Goal: Information Seeking & Learning: Check status

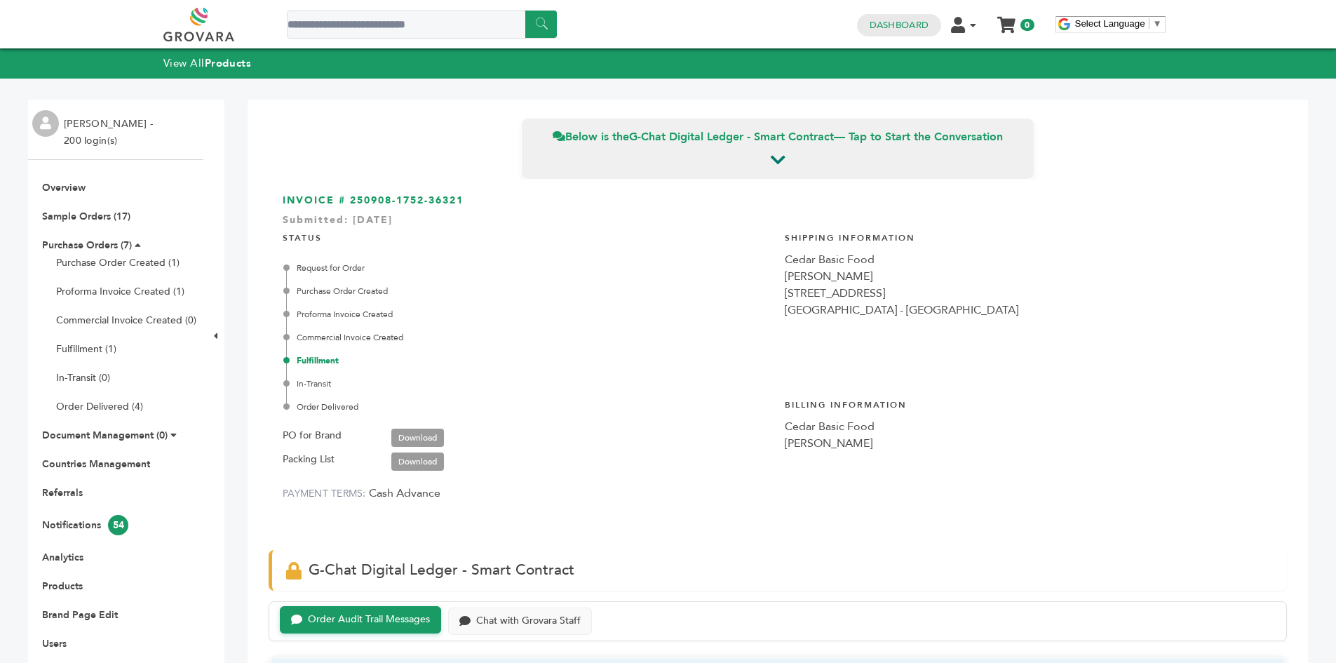
scroll to position [3770, 0]
click at [80, 238] on link "Purchase Orders (7)" at bounding box center [87, 244] width 90 height 13
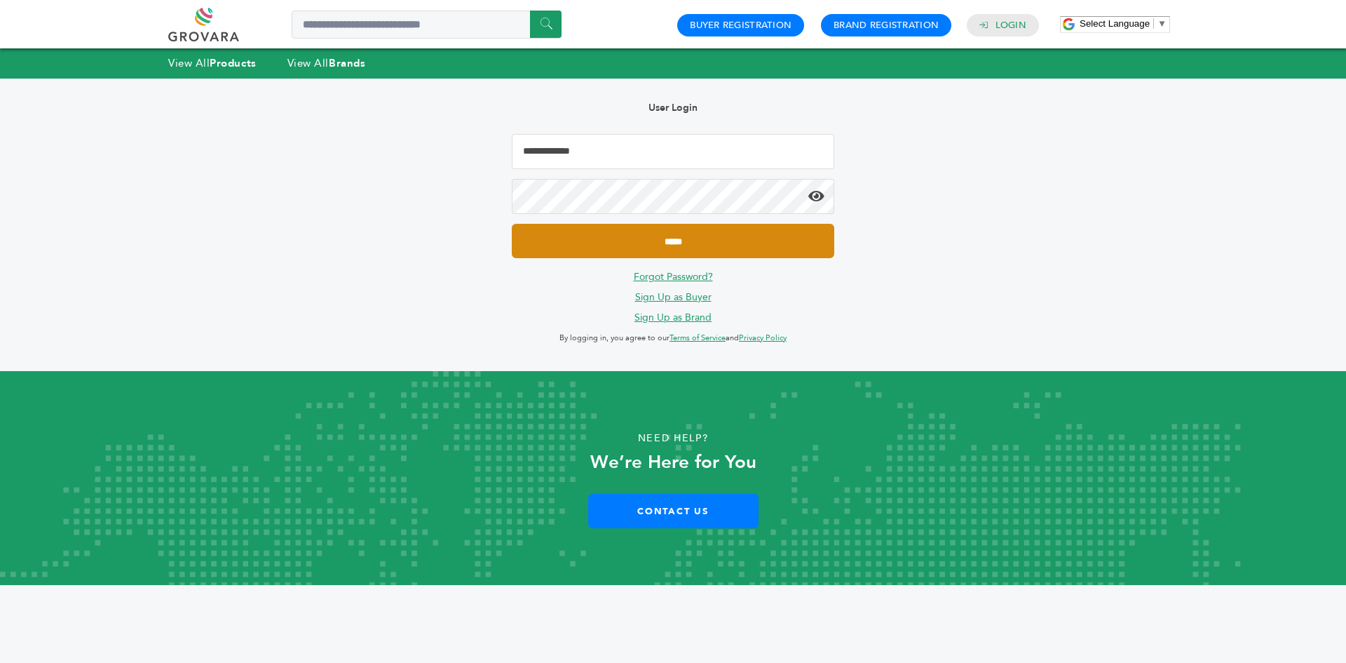
type input "**********"
click at [604, 252] on input "*****" at bounding box center [673, 241] width 322 height 34
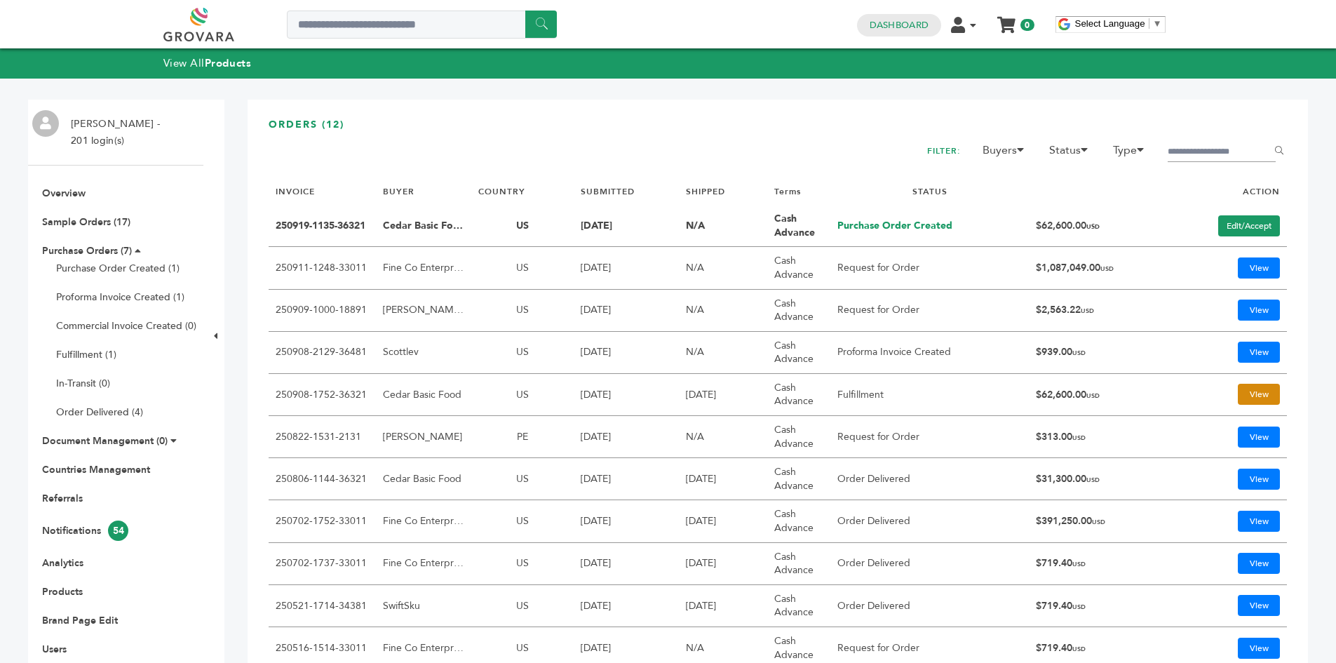
click at [1242, 394] on link "View" at bounding box center [1258, 393] width 42 height 21
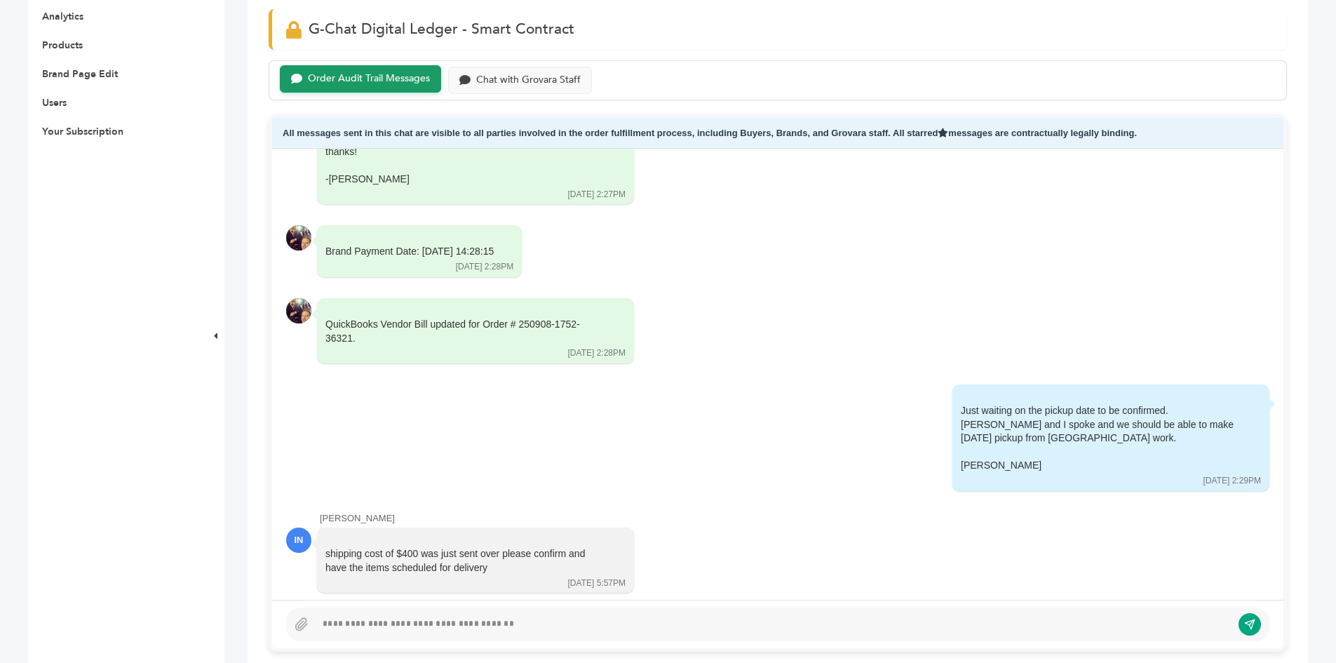
scroll to position [280, 0]
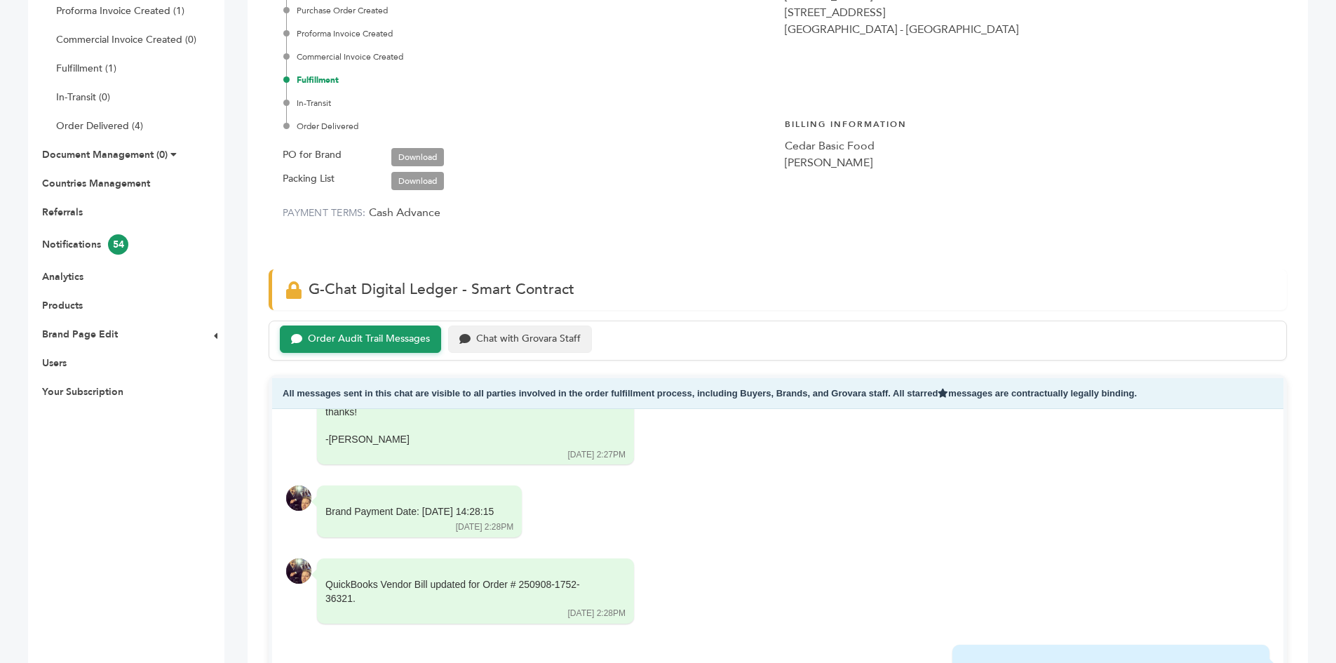
click at [476, 341] on div "Chat with Grovara Staff" at bounding box center [528, 339] width 104 height 12
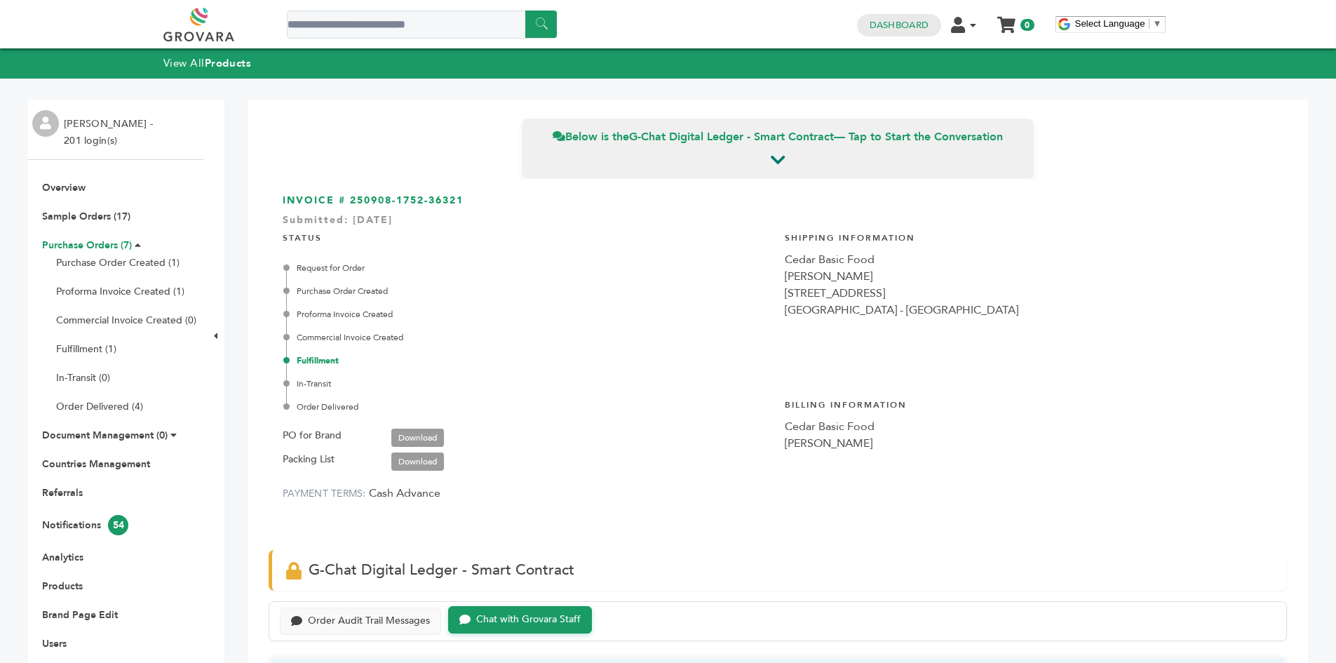
click at [90, 245] on link "Purchase Orders (7)" at bounding box center [87, 244] width 90 height 13
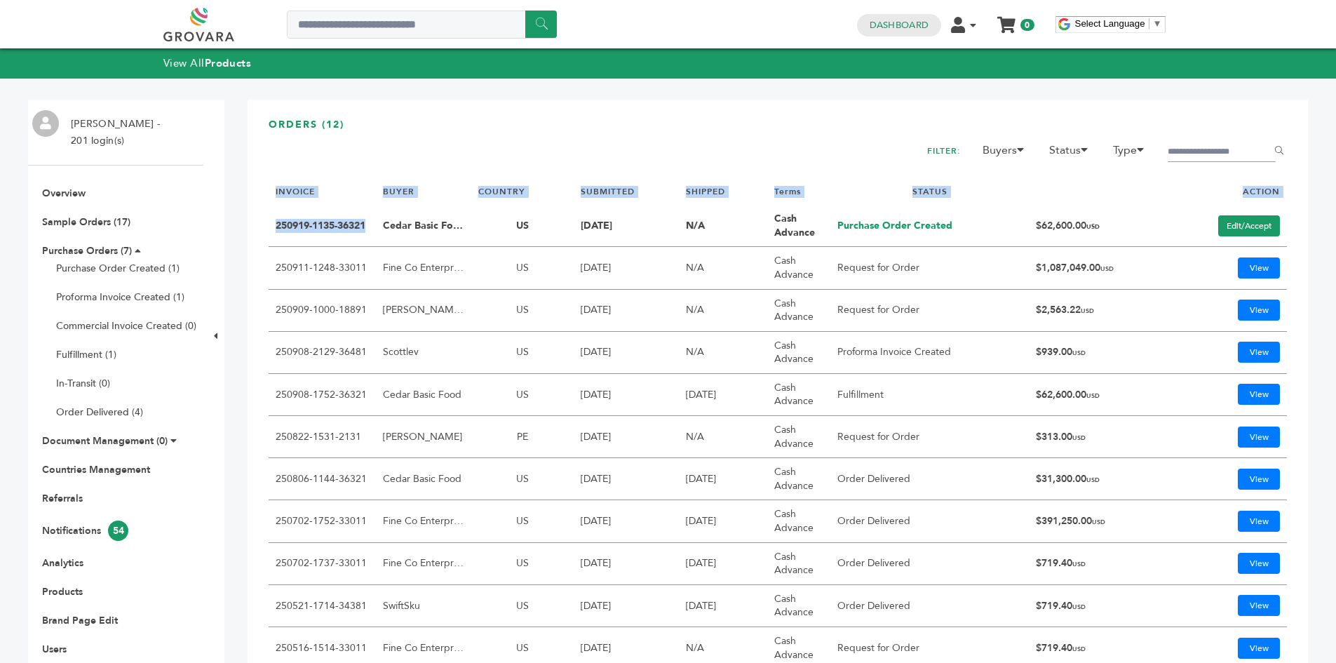
drag, startPoint x: 261, startPoint y: 222, endPoint x: 372, endPoint y: 226, distance: 110.8
click at [372, 226] on div "ORDERS (12) FILTER: Buyers Marcio Galeno de Sousa Mor Yam Marketing, Ltd. Nasse…" at bounding box center [777, 444] width 1060 height 688
click at [283, 222] on link "250919-1135-36321" at bounding box center [321, 225] width 90 height 13
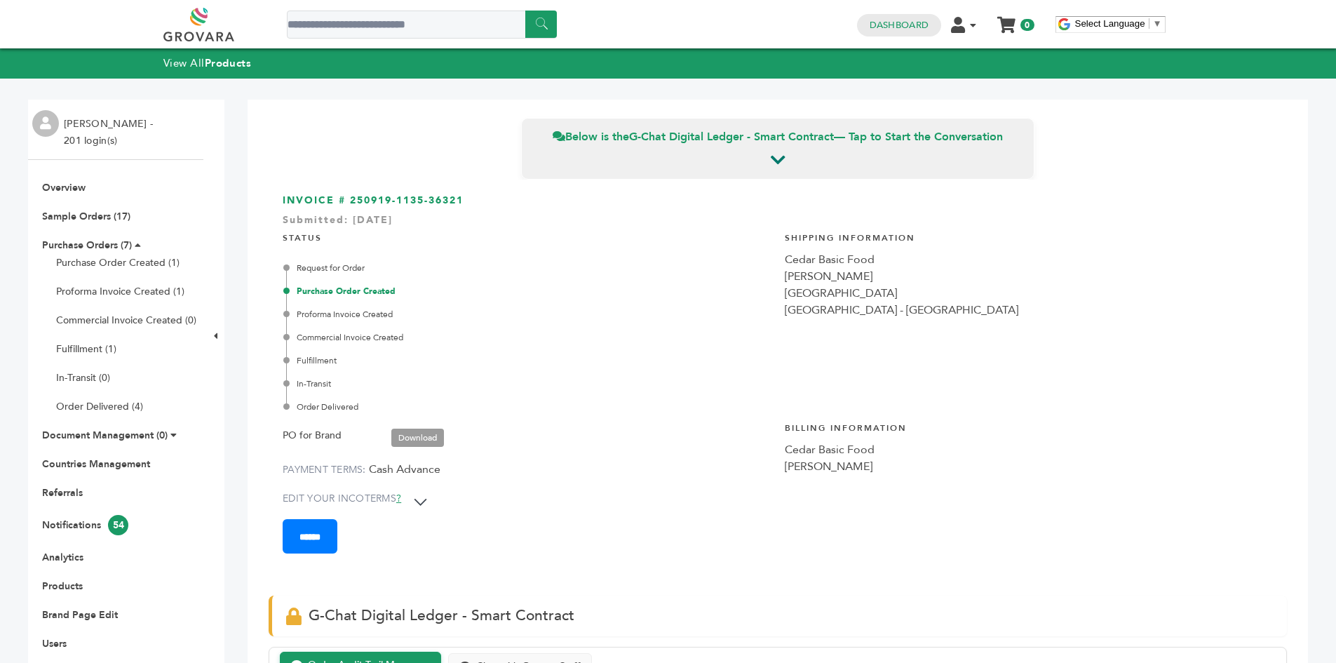
drag, startPoint x: 430, startPoint y: 199, endPoint x: 348, endPoint y: 202, distance: 82.1
click at [348, 202] on h3 "INVOICE # 250919-1135-36321 Submitted: Sep/19/2025" at bounding box center [778, 200] width 990 height 14
copy h3 "250919-1135-36321"
click at [959, 348] on div "Shipping Information Cedar Basic Food Issa Nammour Atlantic City Atlantic City,…" at bounding box center [1028, 310] width 488 height 176
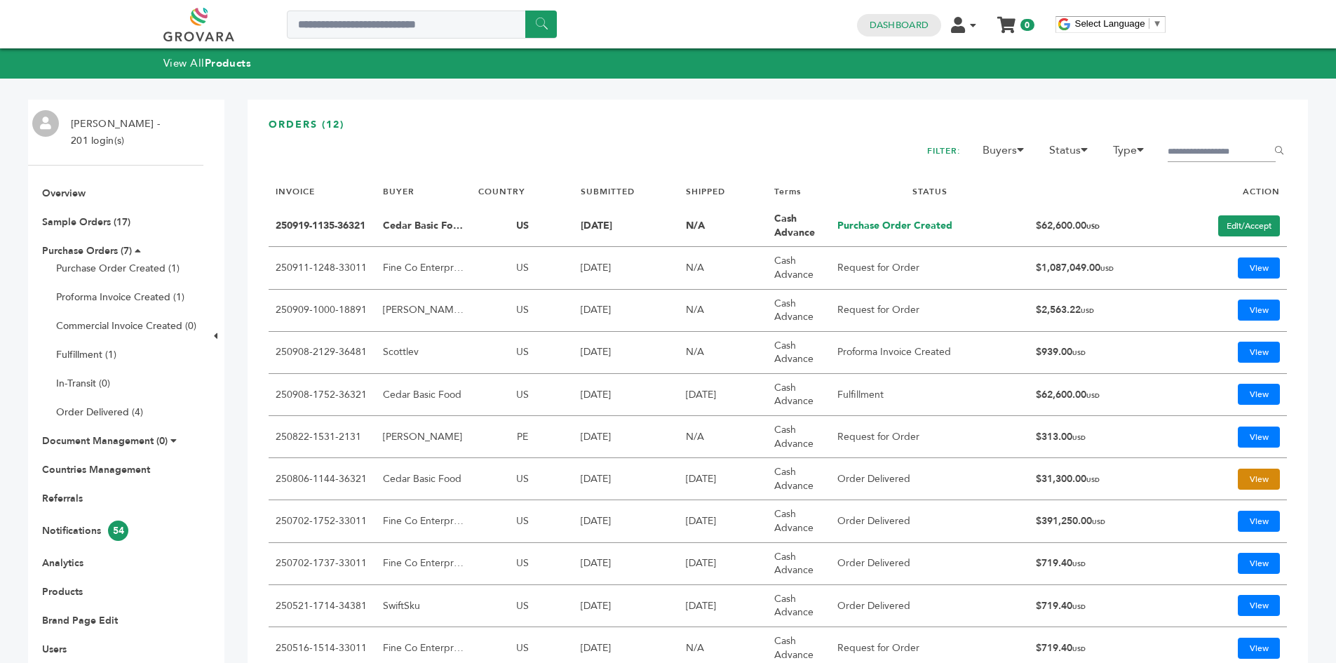
drag, startPoint x: 1243, startPoint y: 475, endPoint x: 1230, endPoint y: 477, distance: 13.4
click at [1243, 475] on link "View" at bounding box center [1258, 478] width 42 height 21
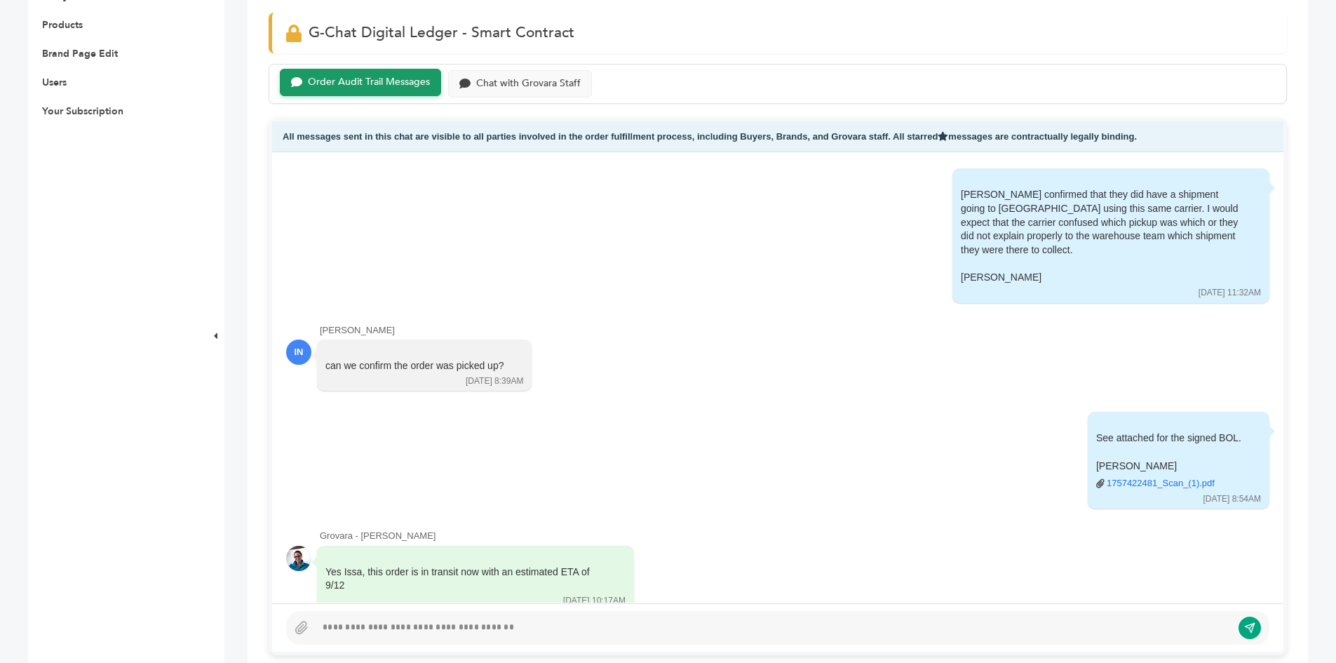
scroll to position [9127, 0]
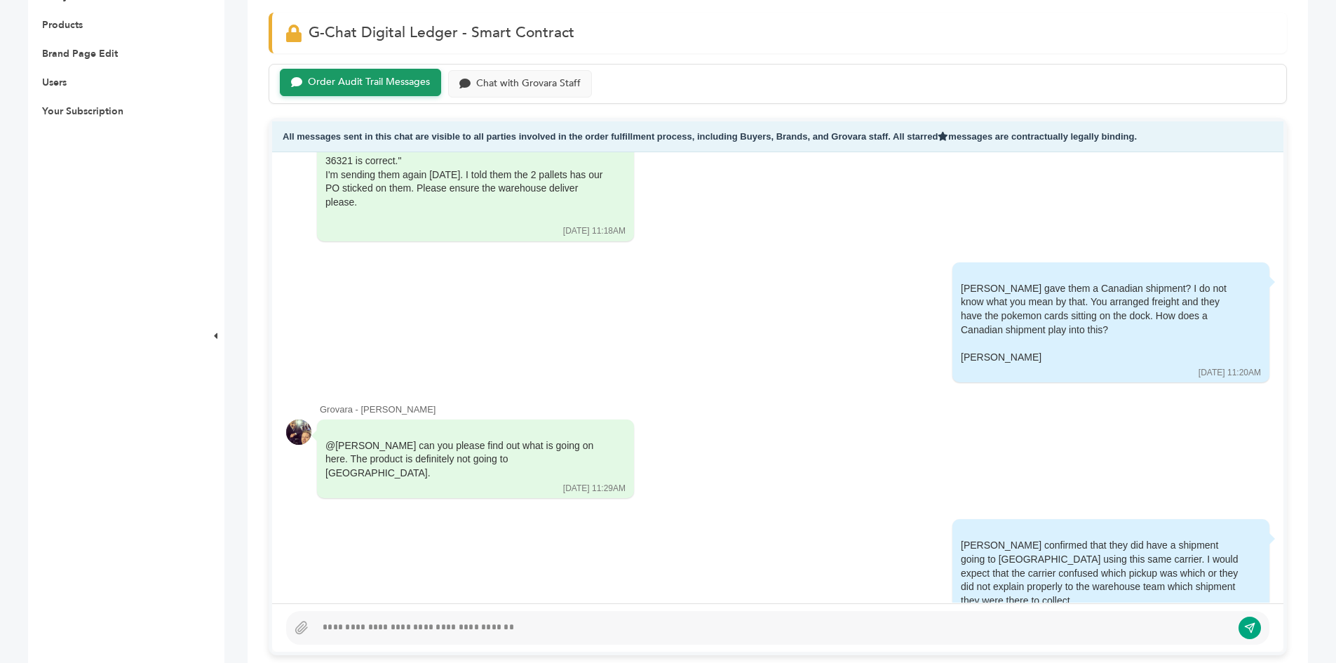
drag, startPoint x: 273, startPoint y: 162, endPoint x: 247, endPoint y: 179, distance: 30.7
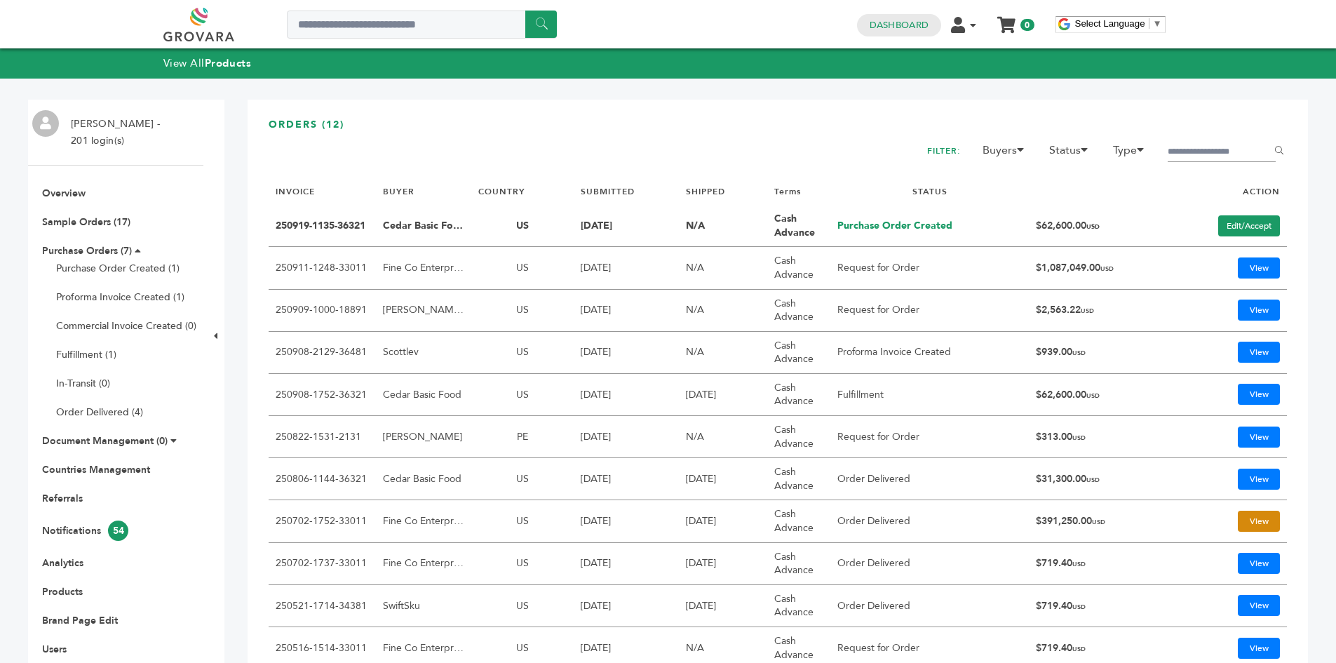
click at [1242, 519] on link "View" at bounding box center [1258, 520] width 42 height 21
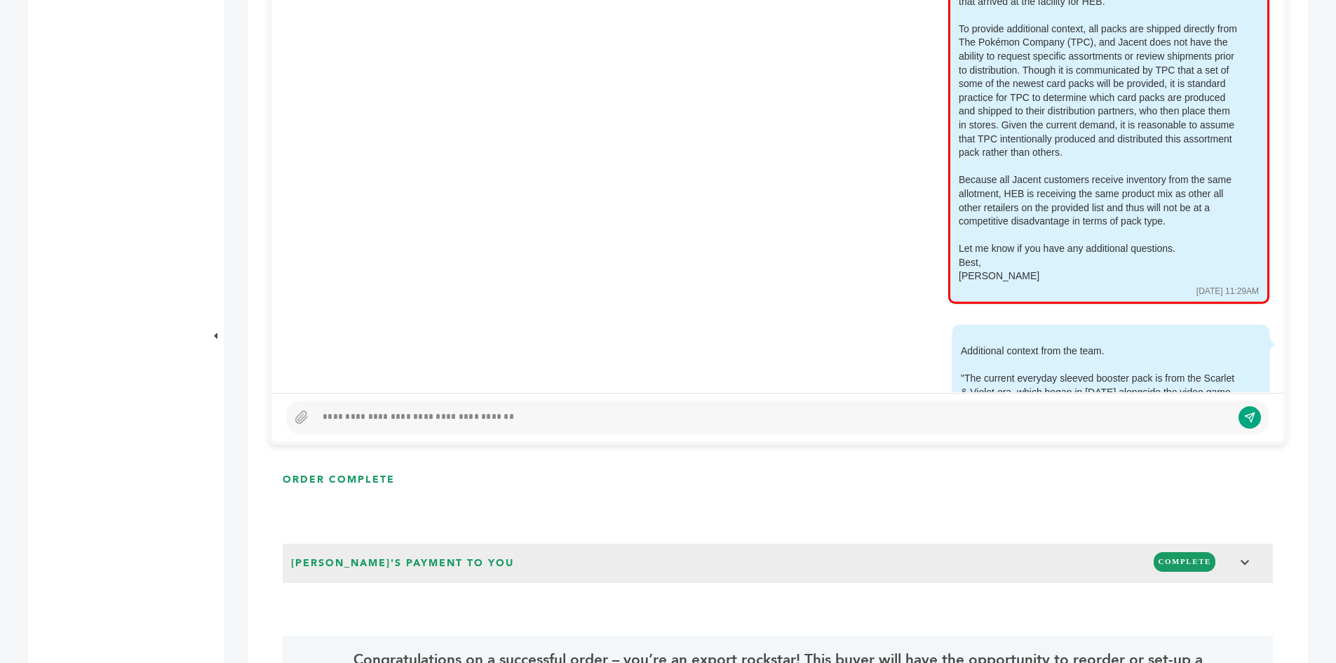
scroll to position [10813, 0]
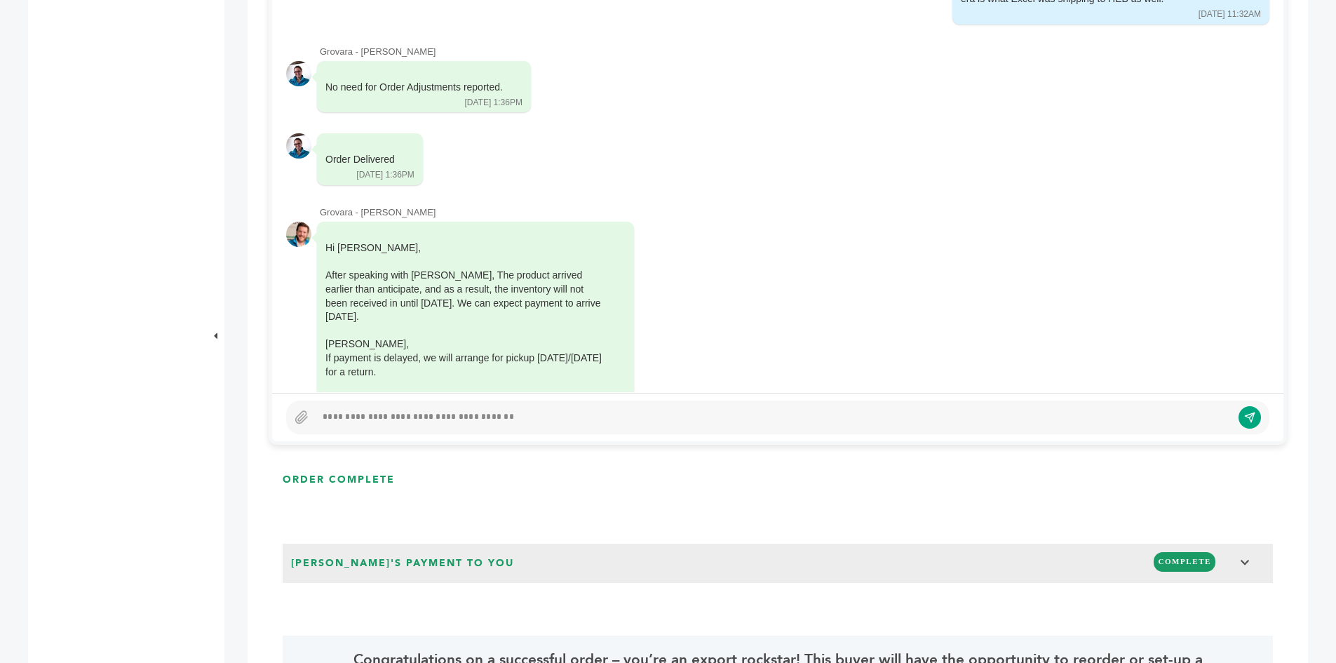
click at [177, 172] on div "[PERSON_NAME] - 201 login(s) Overview Sample Orders (17) Purchase Orders (7) Pu…" at bounding box center [115, 483] width 175 height 2310
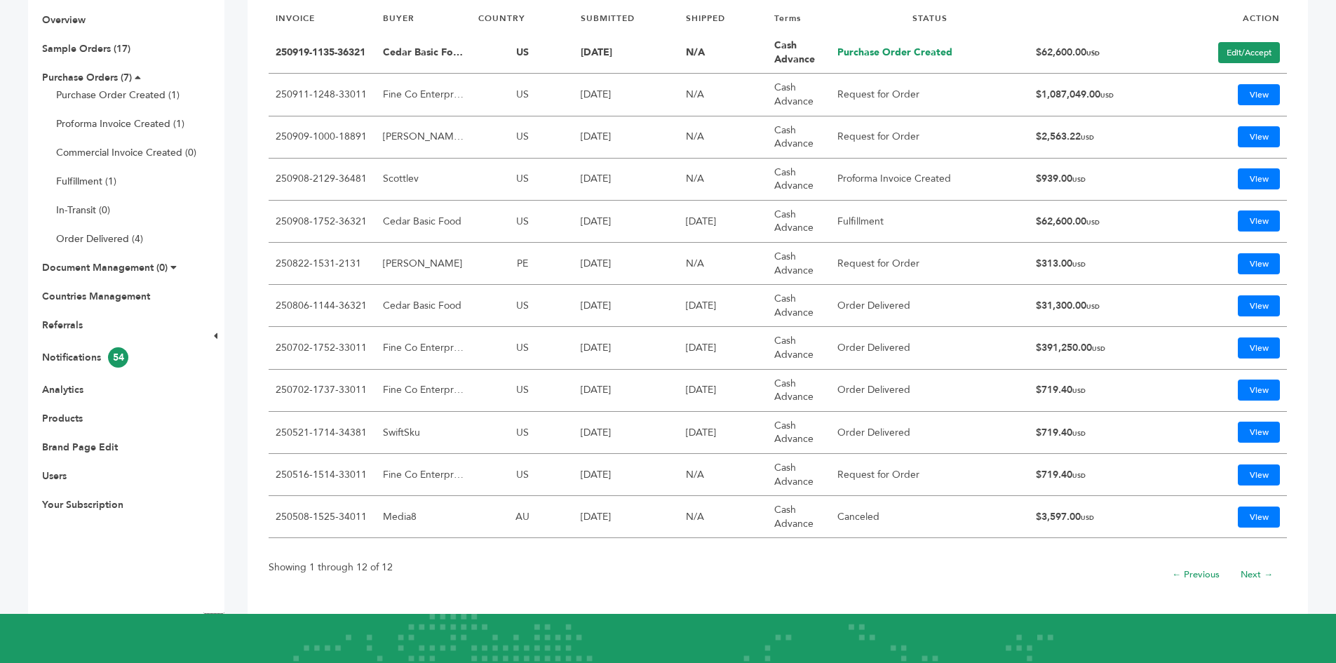
scroll to position [337, 0]
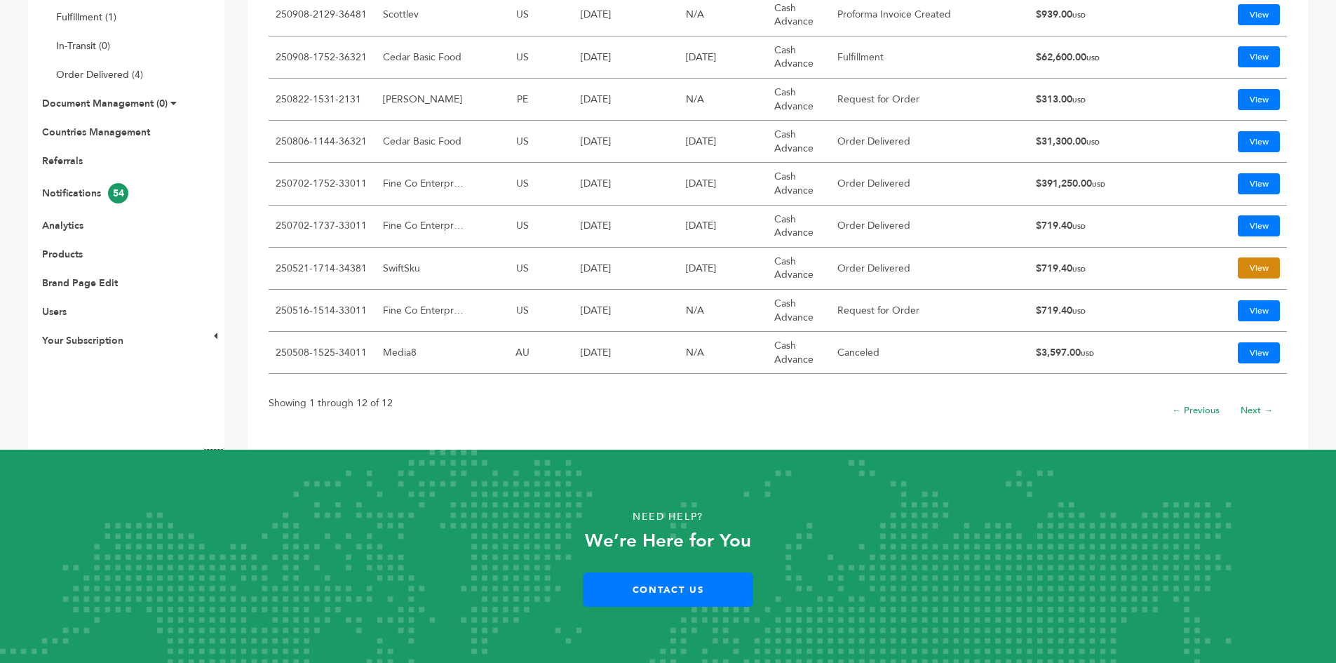
click at [1242, 271] on link "View" at bounding box center [1258, 267] width 42 height 21
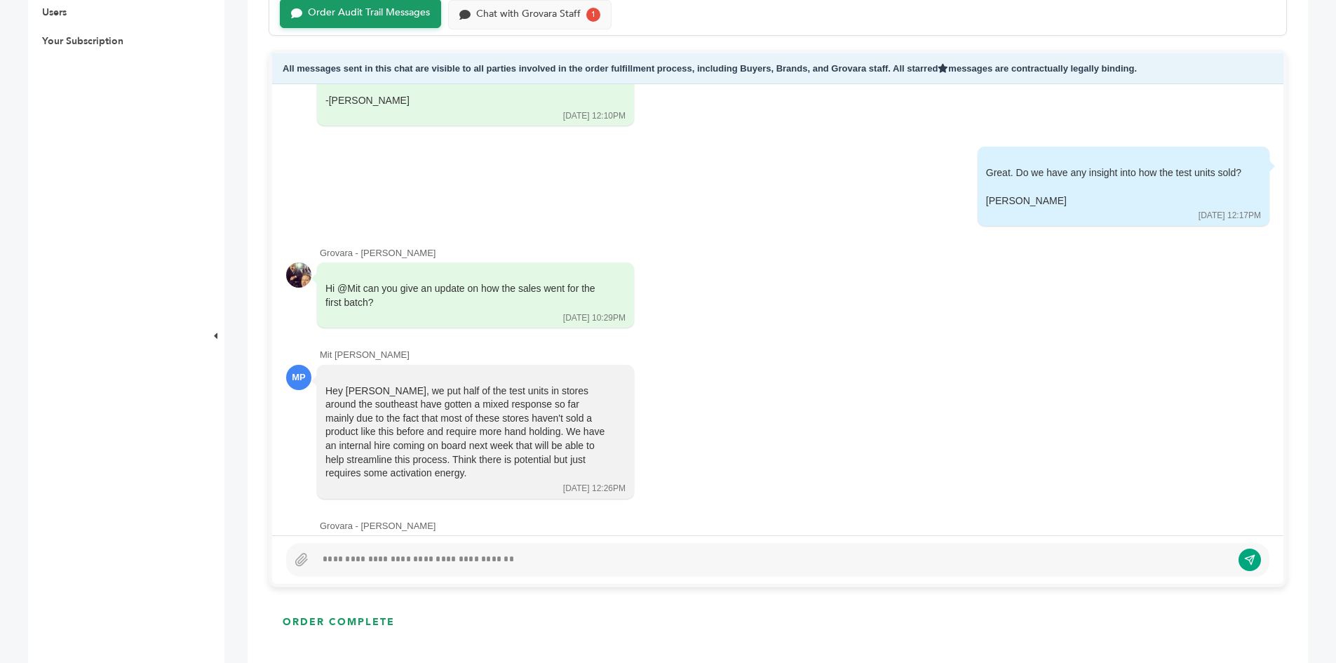
scroll to position [2784, 0]
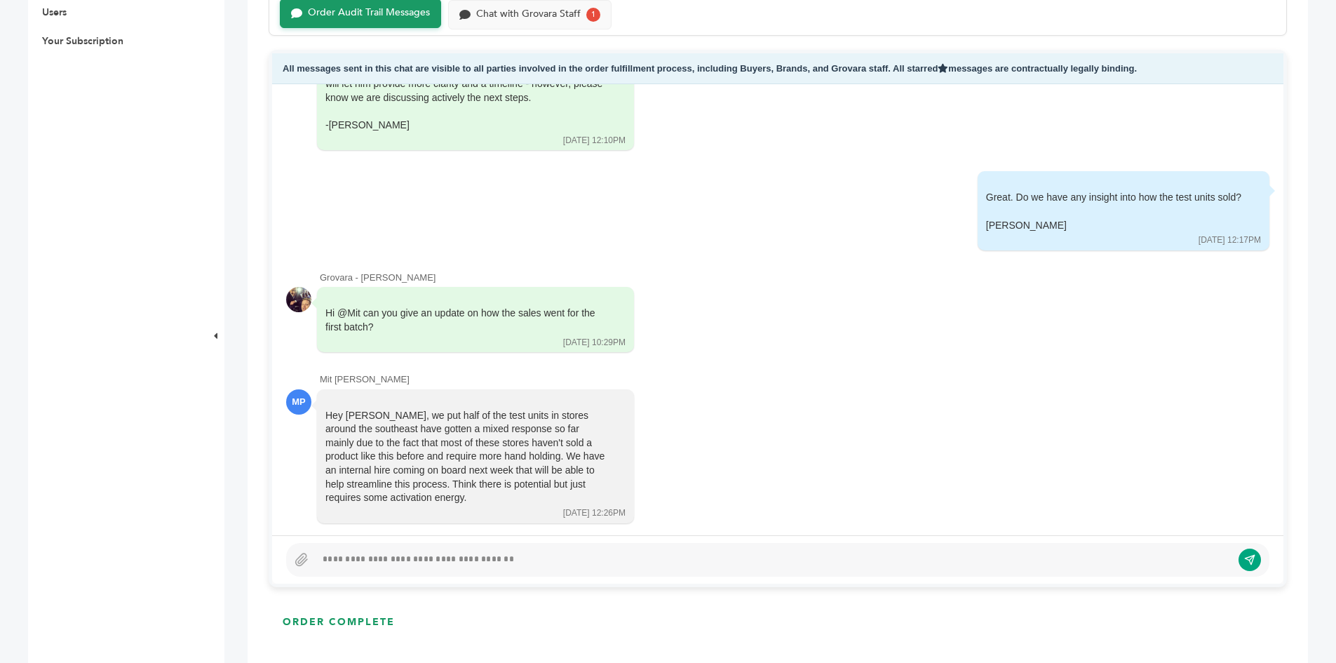
click at [980, 305] on div "Hi @Mit can you give an update on how the sales went for the first batch? [DATE…" at bounding box center [777, 320] width 983 height 67
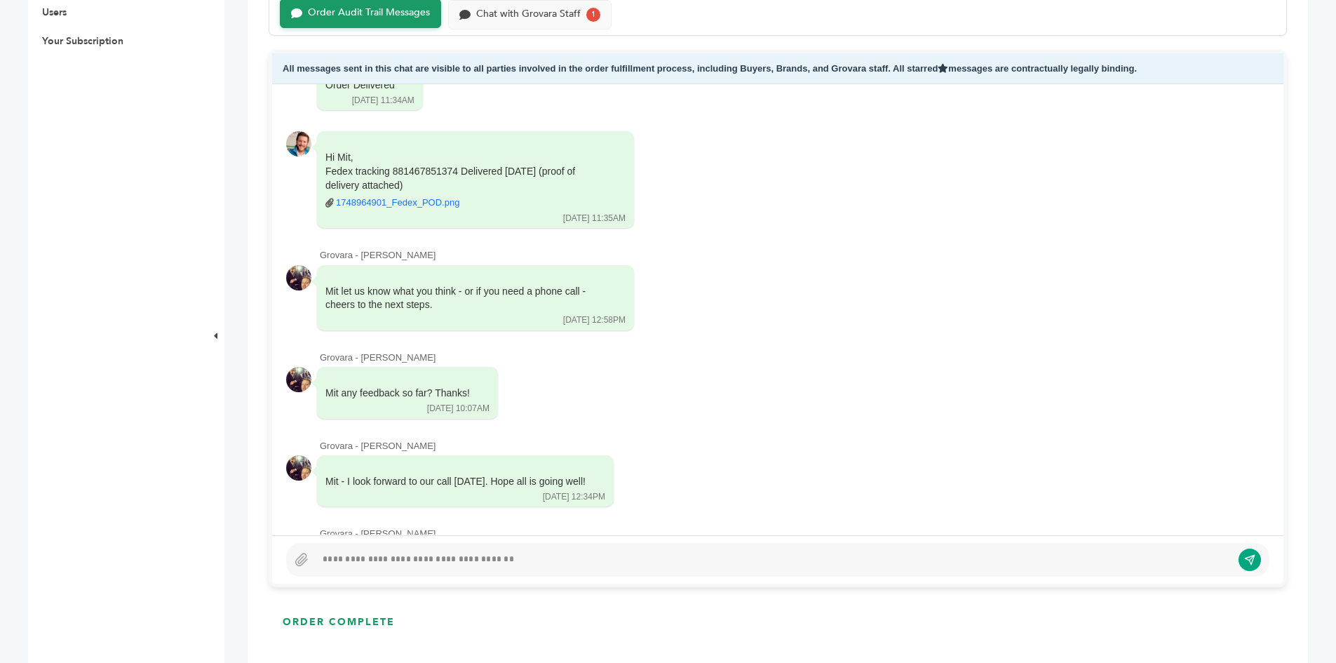
scroll to position [1592, 0]
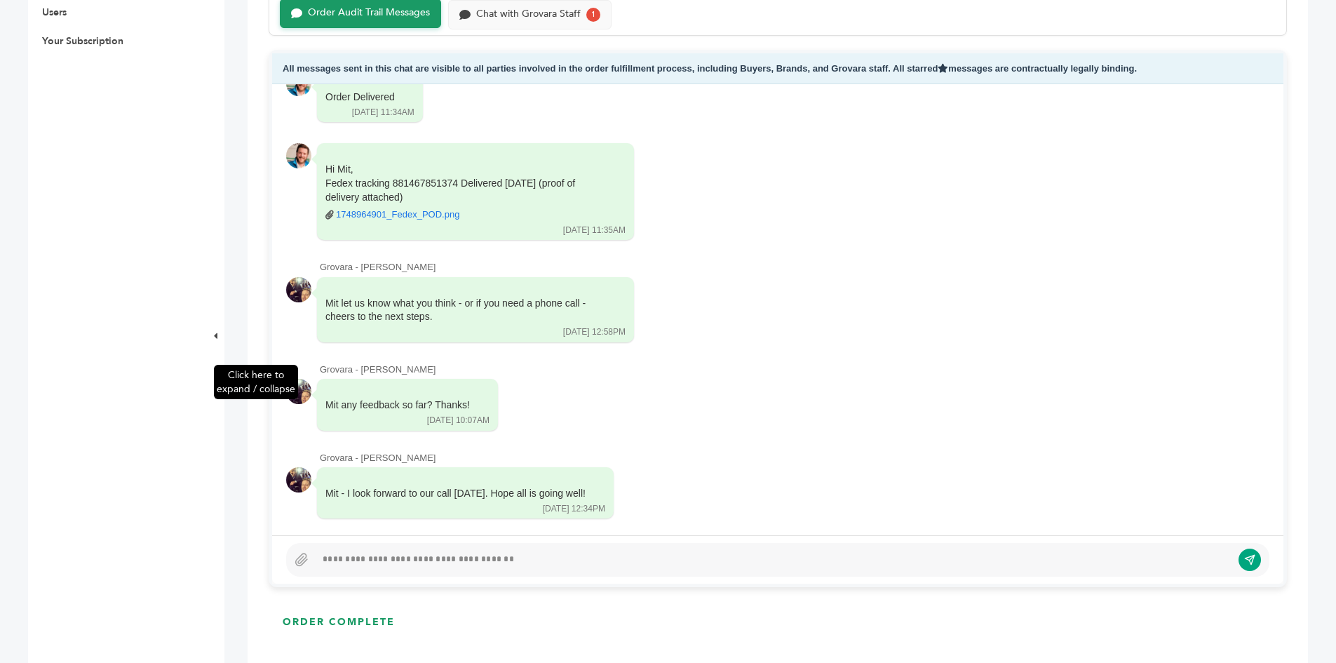
click at [204, 203] on div "Click here to expand / collapse" at bounding box center [213, 625] width 21 height 2313
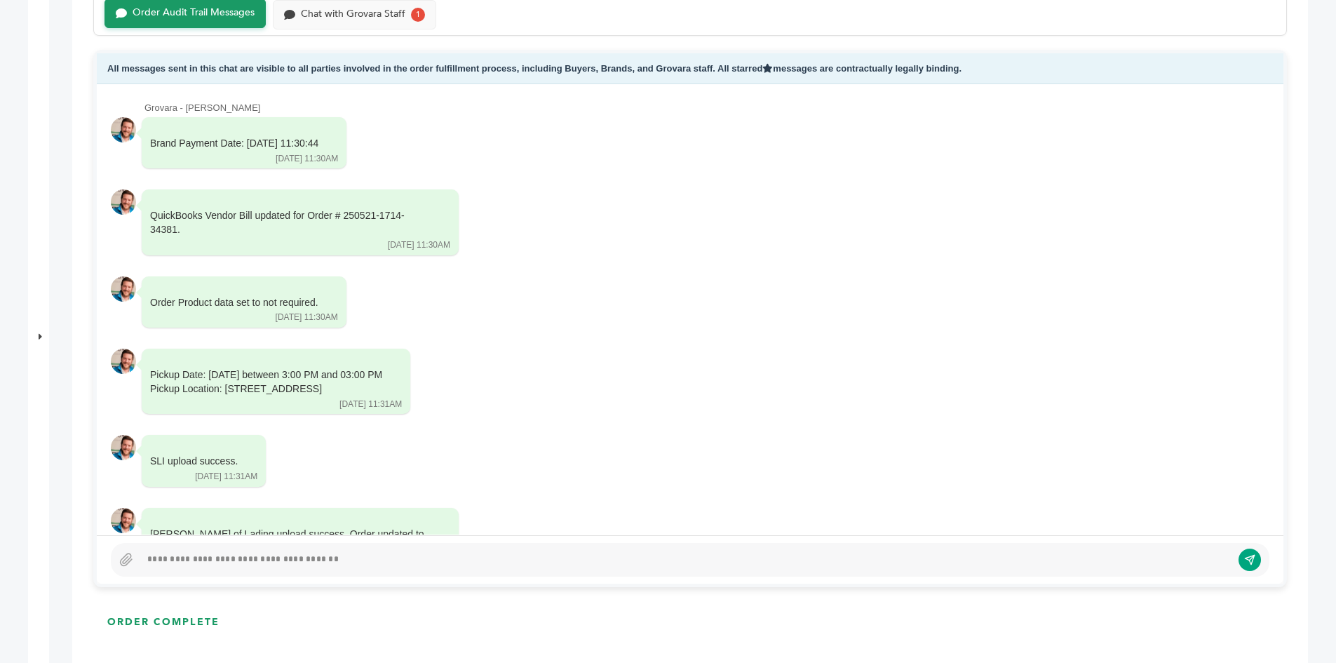
scroll to position [681, 0]
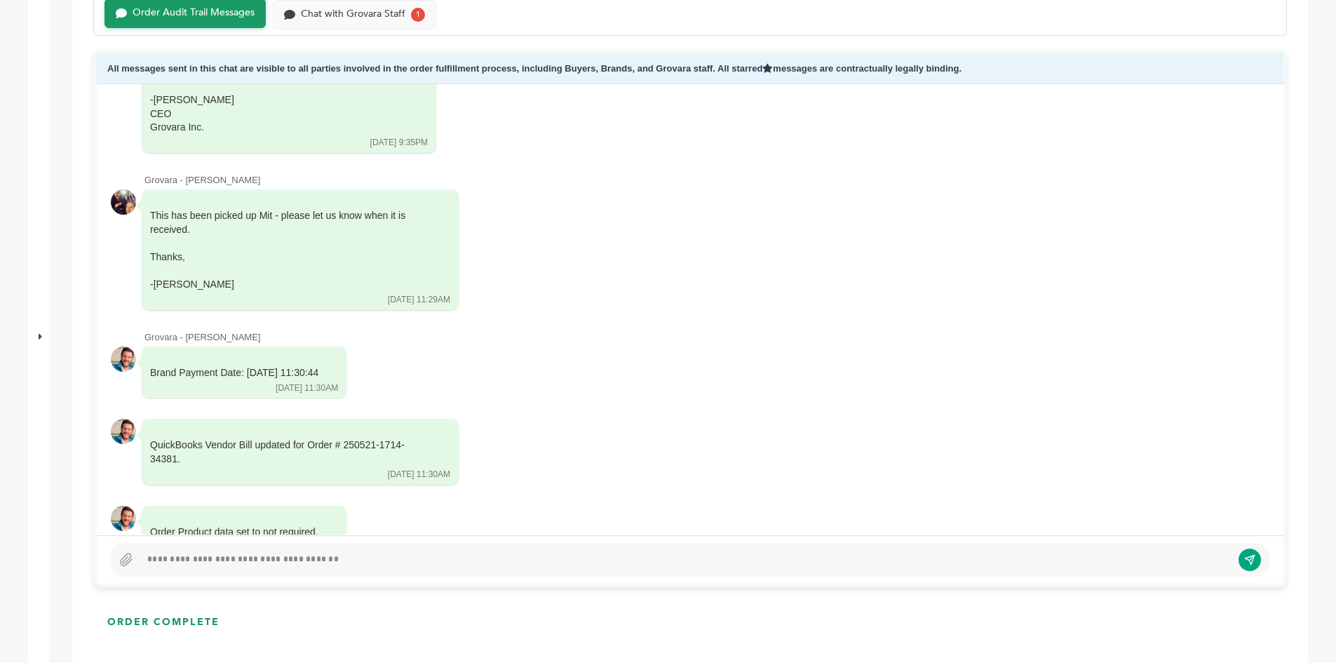
click at [37, 182] on div "Click here to expand / collapse" at bounding box center [38, 627] width 21 height 2316
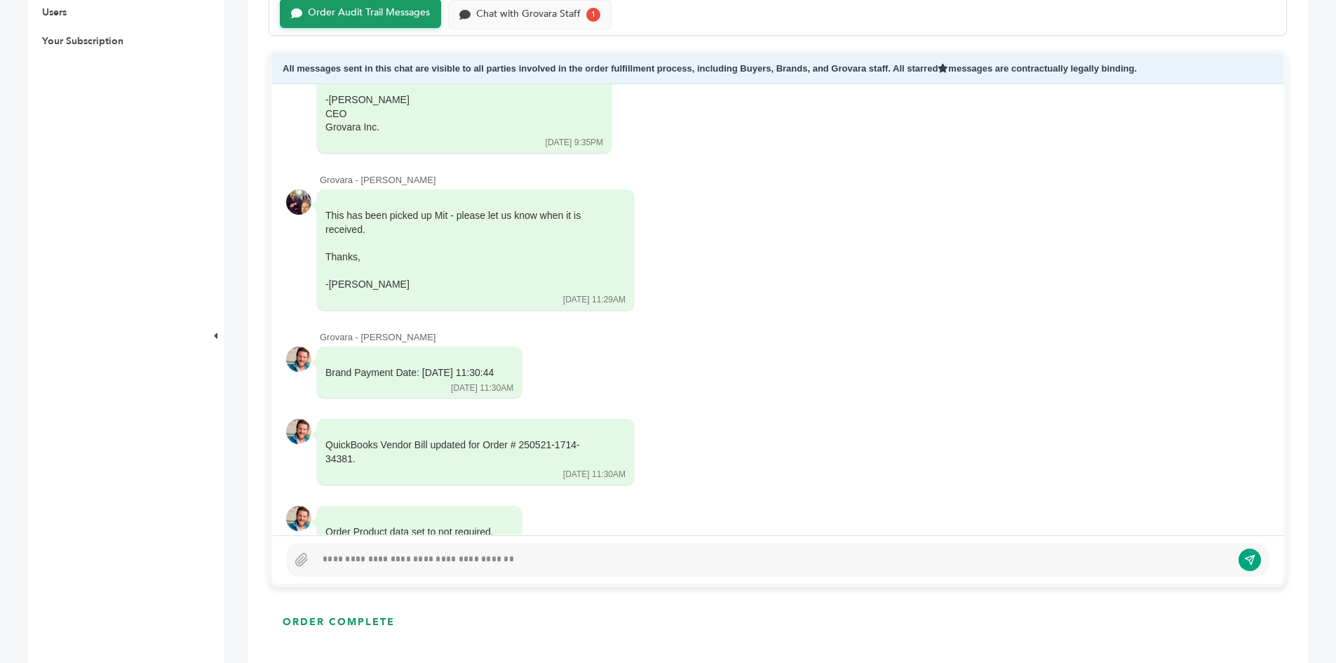
drag, startPoint x: 156, startPoint y: 117, endPoint x: 179, endPoint y: 120, distance: 23.3
click at [156, 117] on div "Sam Roberts - 201 login(s) Overview Sample Orders (17) Purchase Orders (7) Purc…" at bounding box center [115, 625] width 175 height 2313
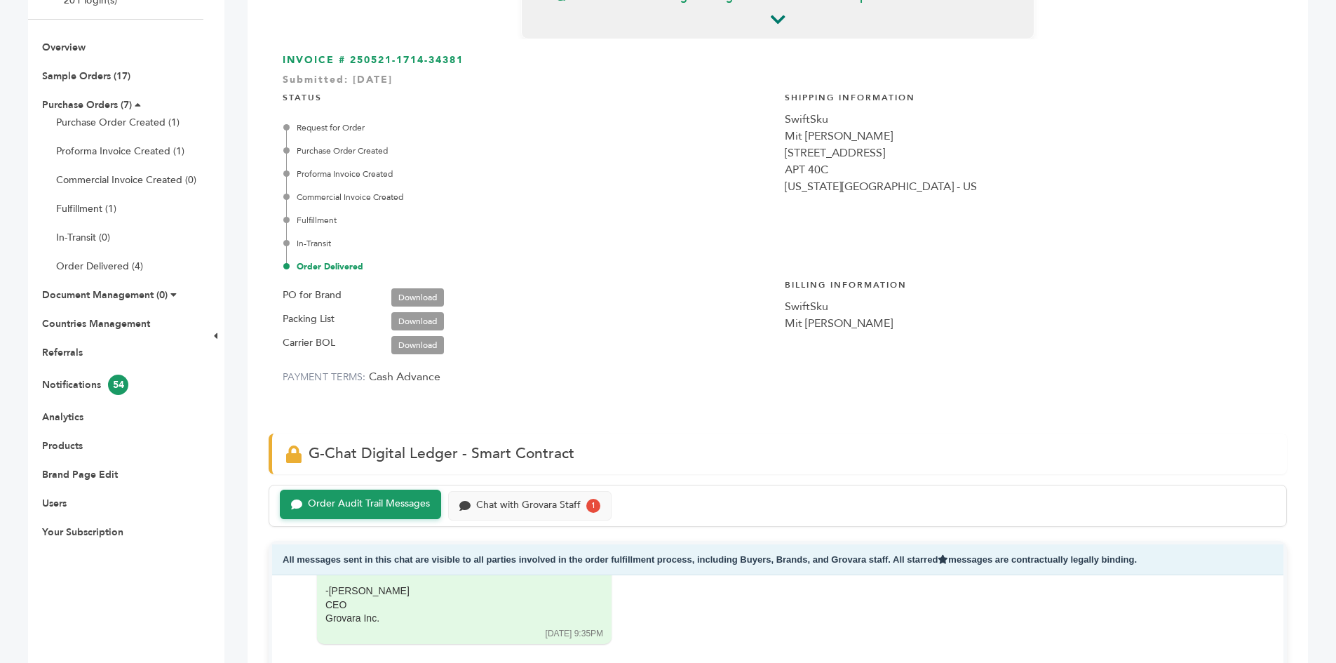
scroll to position [0, 0]
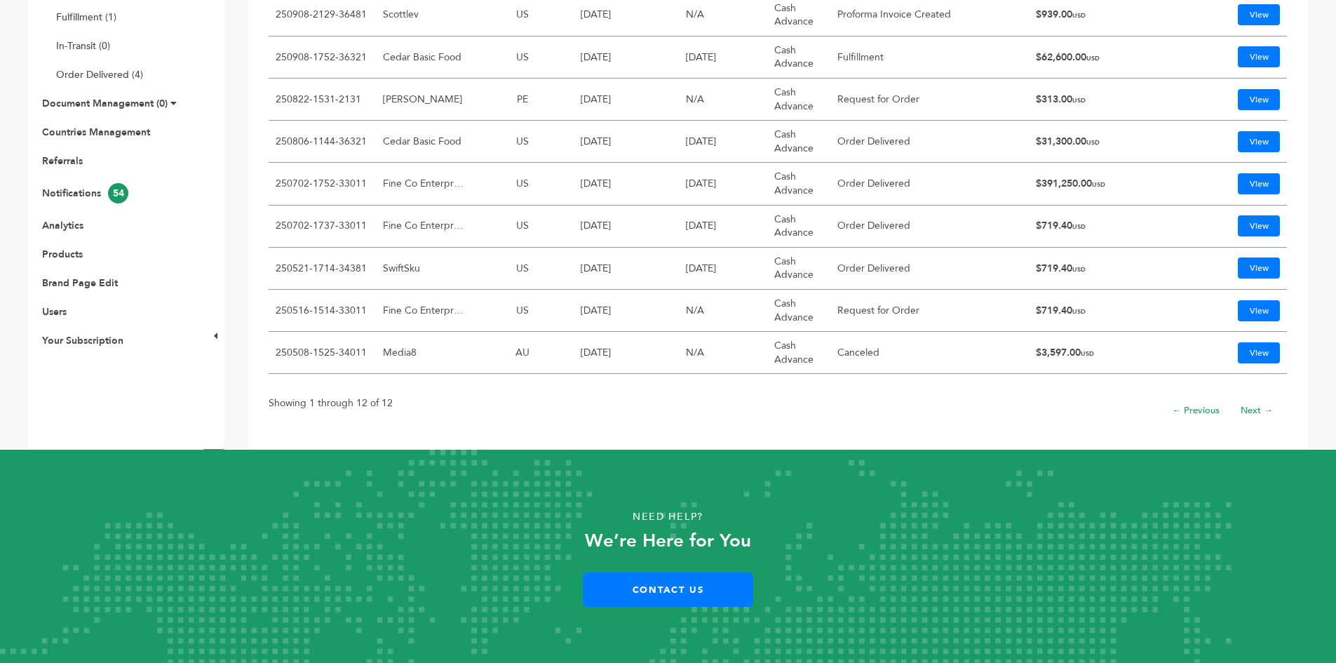
scroll to position [57, 0]
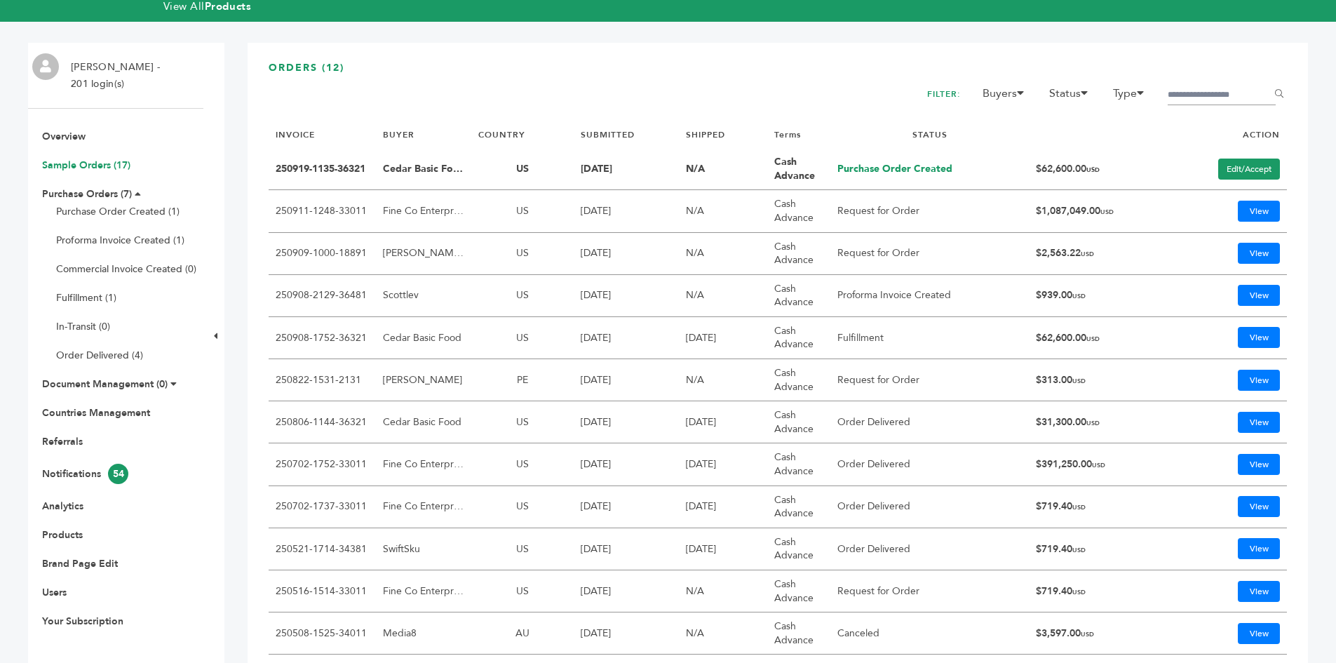
click at [74, 165] on link "Sample Orders (17)" at bounding box center [86, 164] width 88 height 13
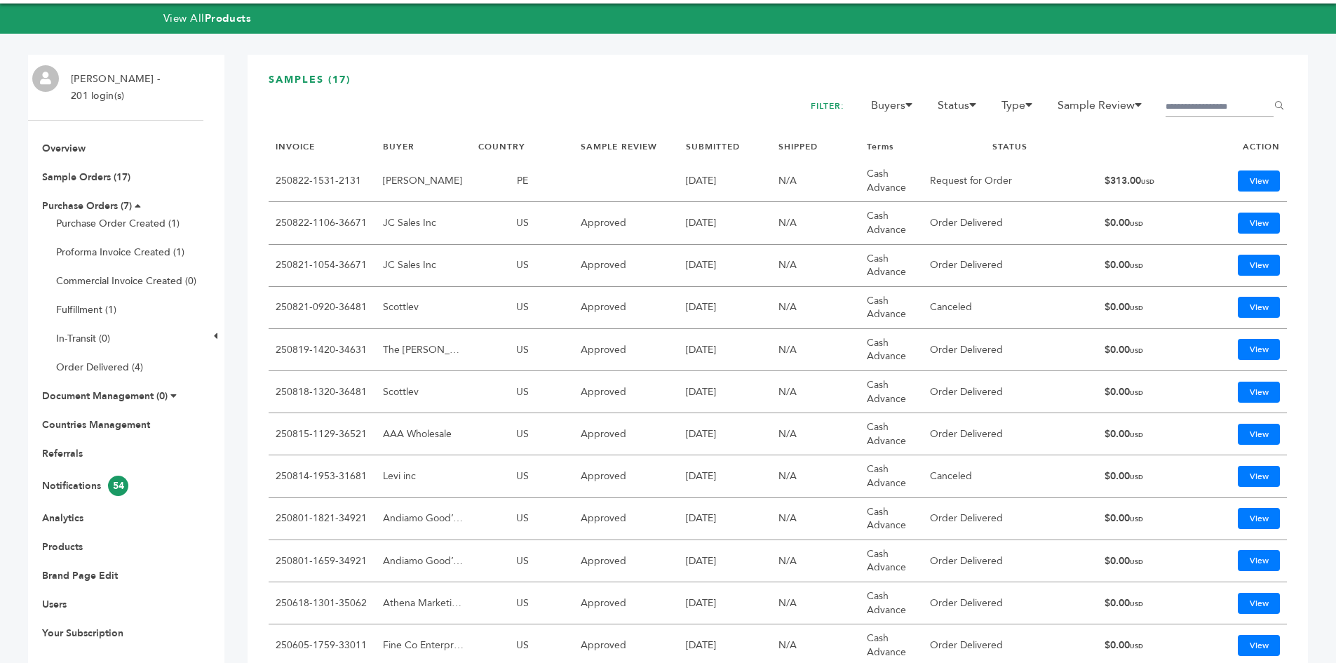
scroll to position [70, 0]
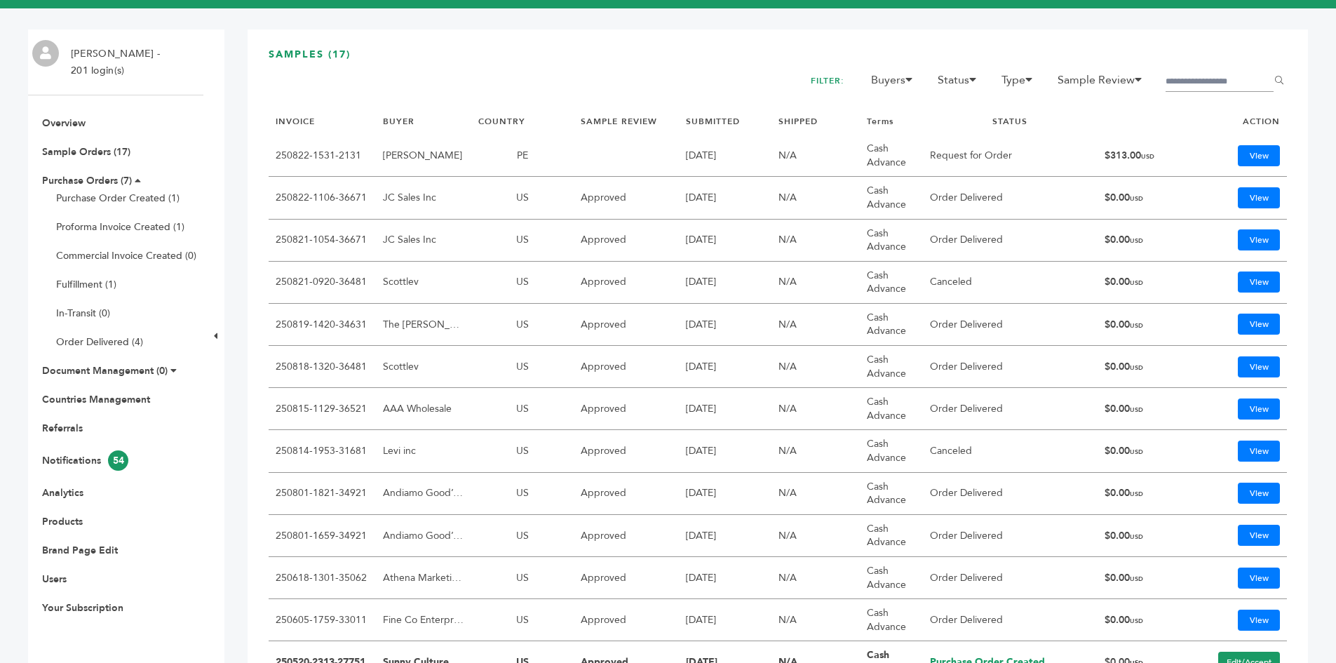
drag, startPoint x: 634, startPoint y: 418, endPoint x: 618, endPoint y: 416, distance: 15.5
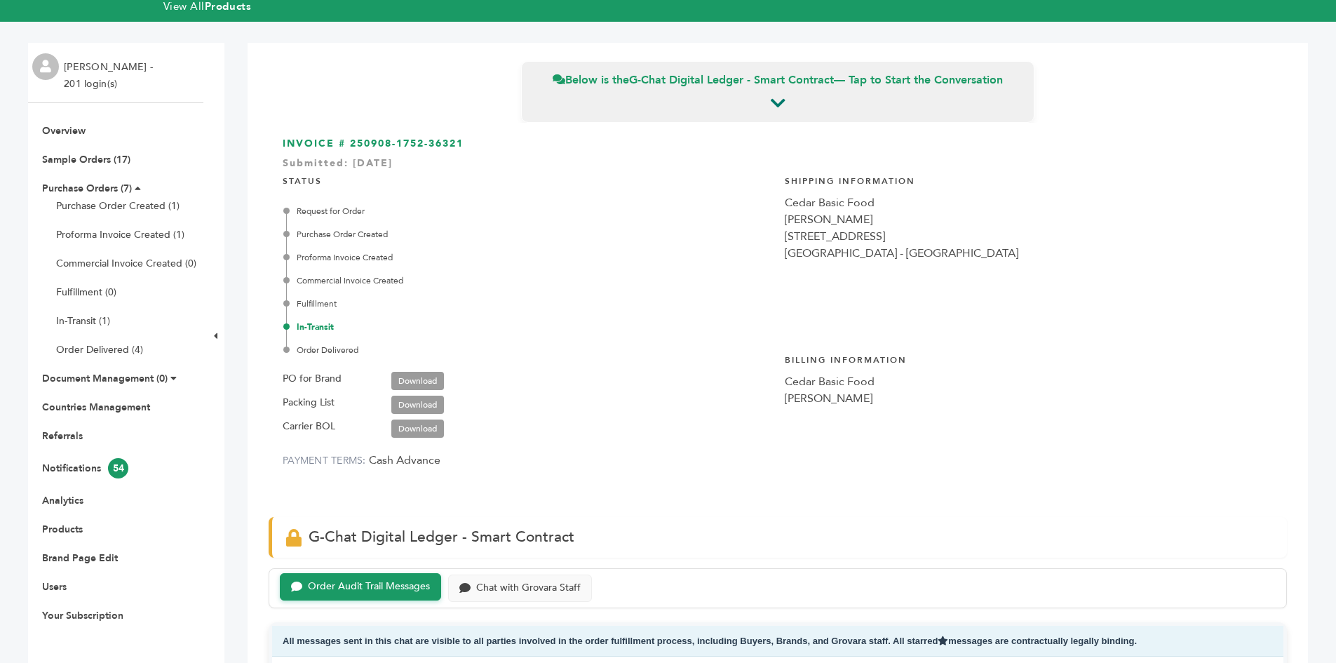
scroll to position [561, 0]
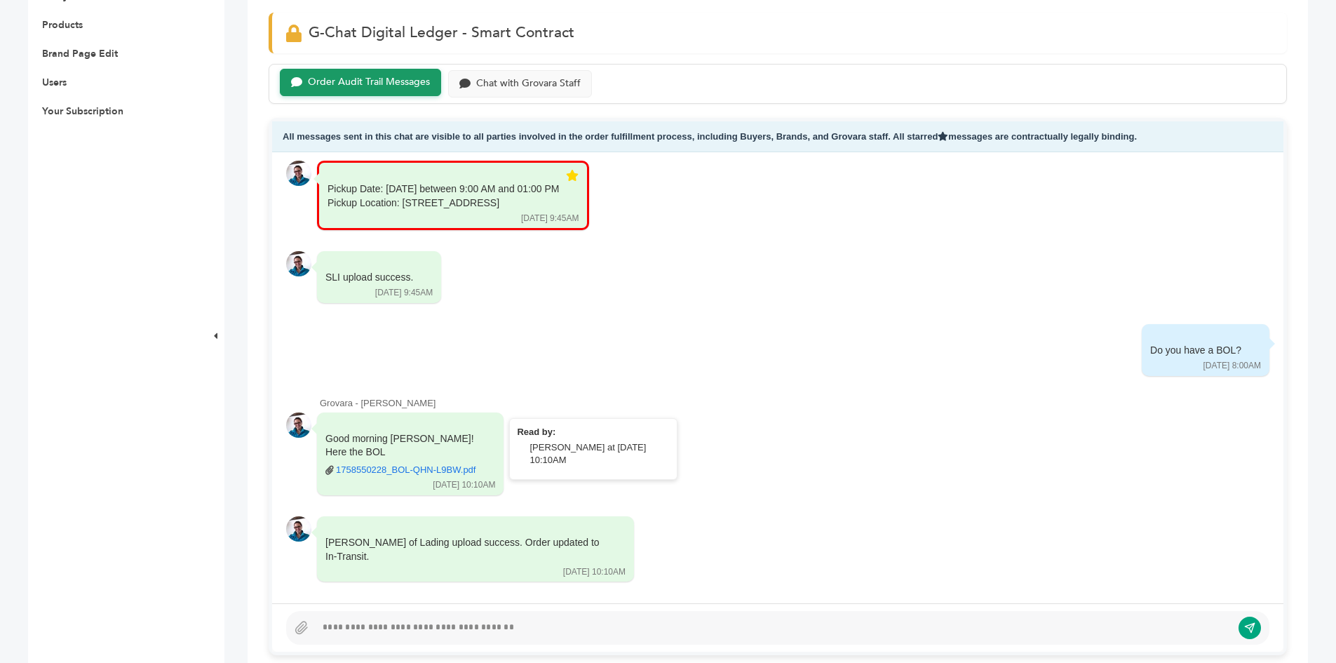
click at [372, 476] on link "1758550228_BOL-QHN-L9BW.pdf" at bounding box center [406, 469] width 140 height 13
click at [251, 94] on div "Below is the G-Chat Digital Ledger - Smart Contract — Tap to Start the Conversa…" at bounding box center [777, 656] width 1060 height 2234
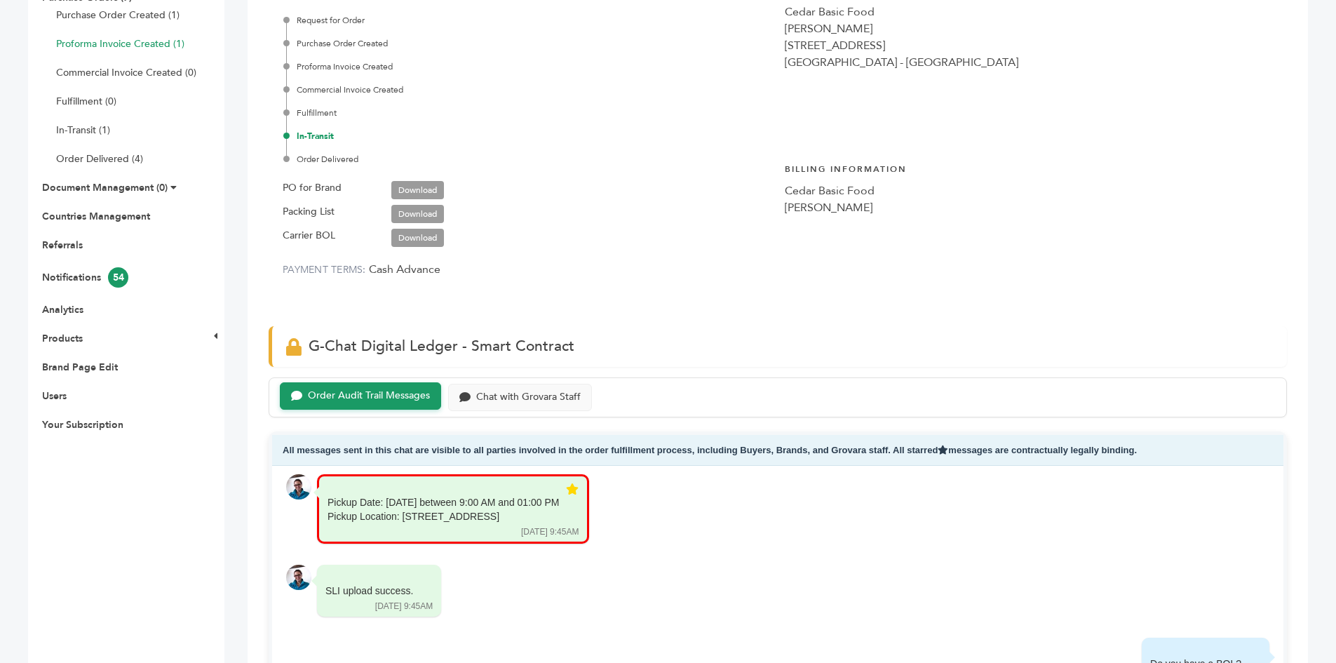
scroll to position [210, 0]
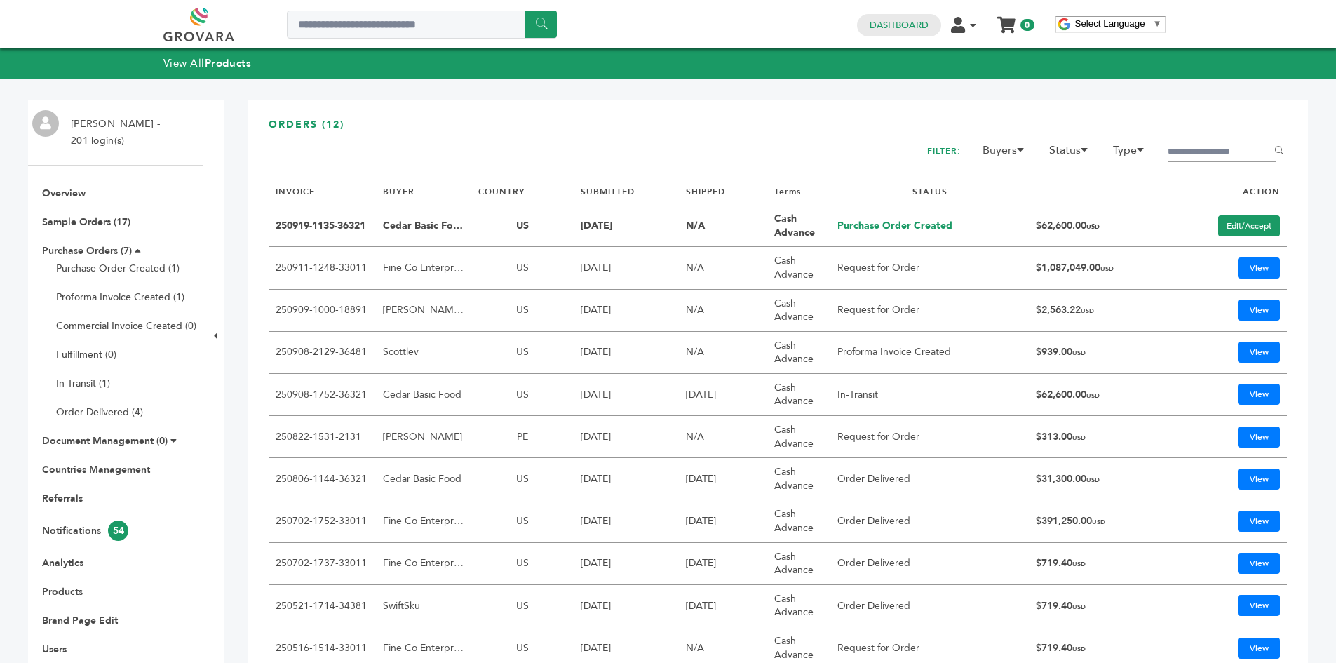
click at [1223, 480] on td "View" at bounding box center [1228, 479] width 116 height 42
click at [1247, 479] on link "View" at bounding box center [1258, 478] width 42 height 21
